Goal: Information Seeking & Learning: Learn about a topic

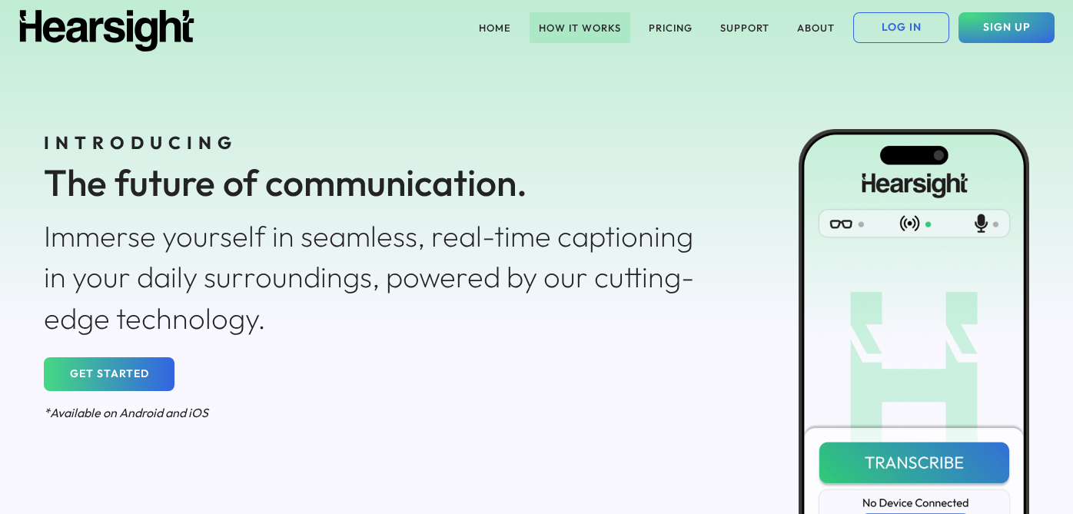
click at [607, 28] on button "HOW IT WORKS" at bounding box center [580, 27] width 101 height 31
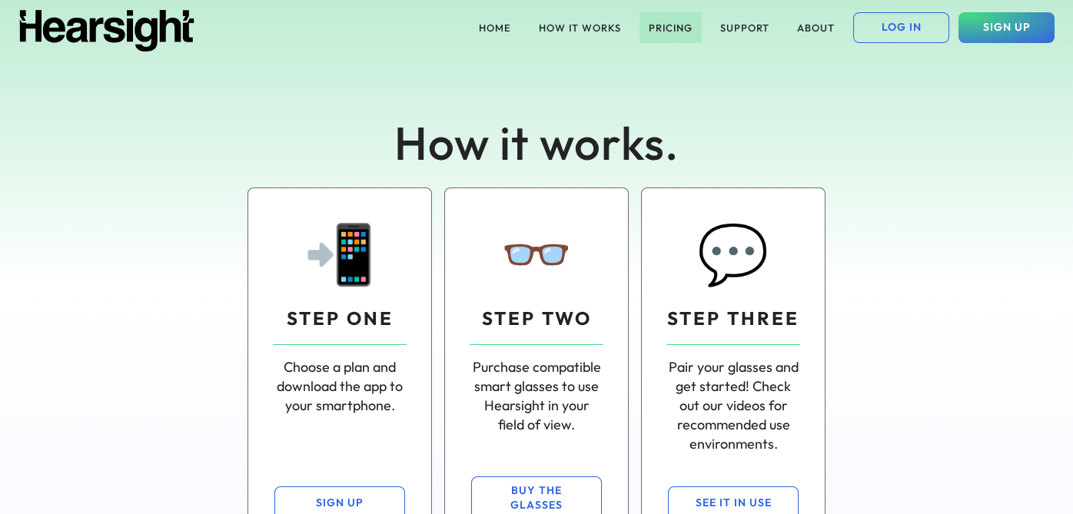
click at [672, 22] on button "PRICING" at bounding box center [671, 27] width 62 height 31
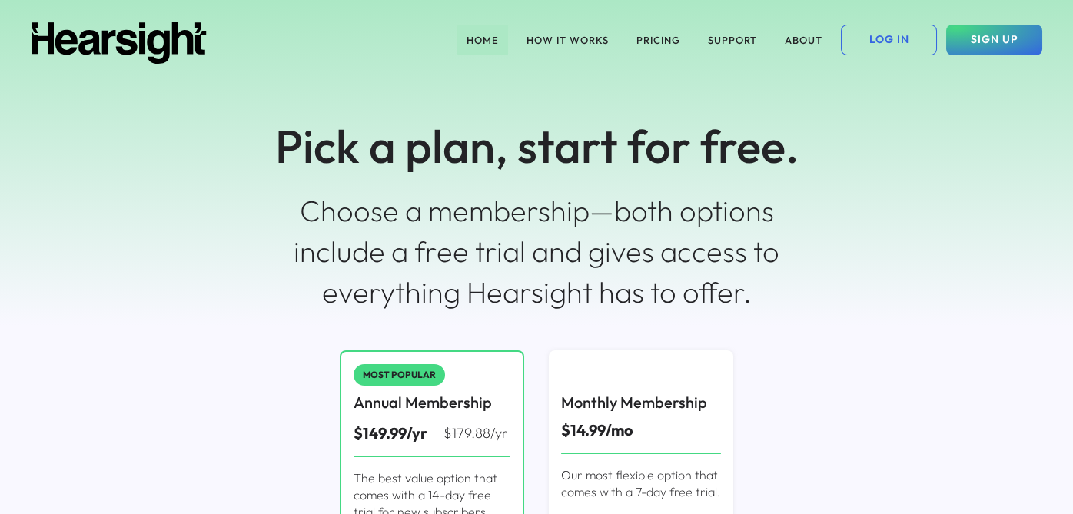
click at [493, 37] on button "HOME" at bounding box center [483, 40] width 51 height 31
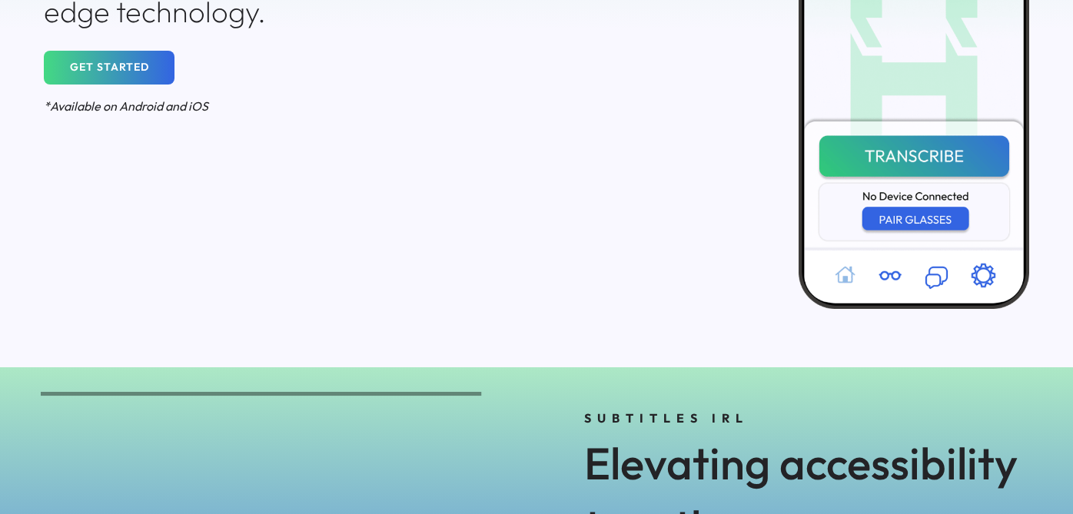
scroll to position [614, 0]
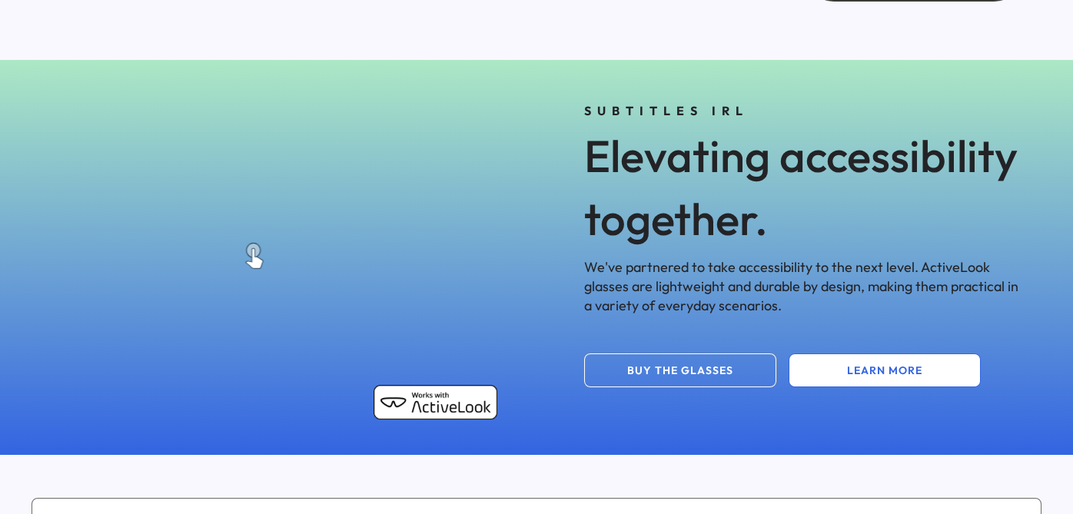
click at [677, 377] on button "BUY THE GLASSES" at bounding box center [680, 371] width 192 height 34
